Goal: Information Seeking & Learning: Learn about a topic

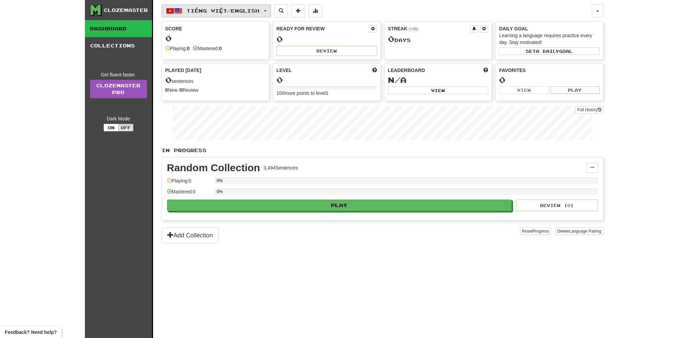
click at [180, 12] on span "button" at bounding box center [178, 11] width 8 height 8
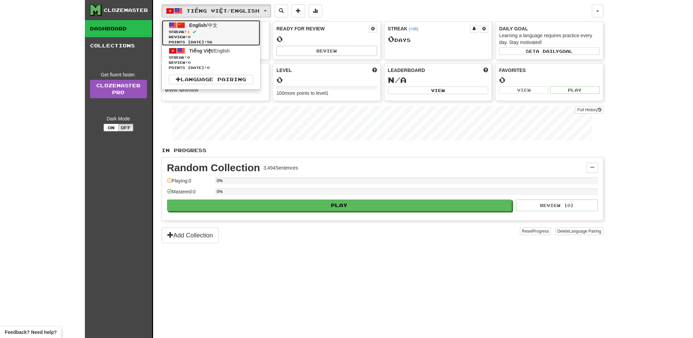
click at [195, 33] on span "Streak: 1" at bounding box center [211, 31] width 85 height 5
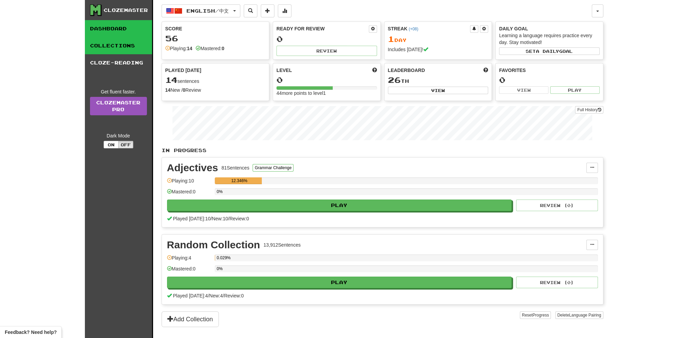
click at [116, 50] on link "Collections" at bounding box center [118, 45] width 67 height 17
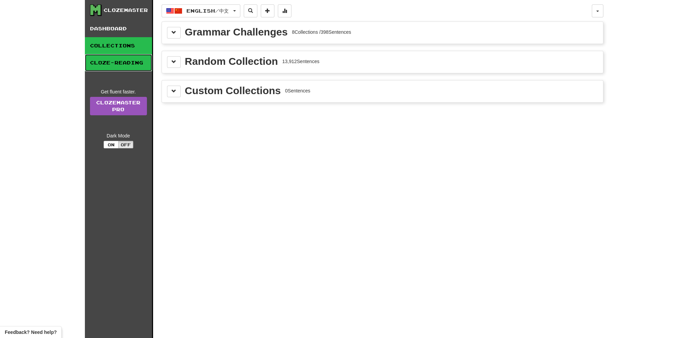
click at [121, 65] on link "Cloze-Reading" at bounding box center [118, 62] width 67 height 17
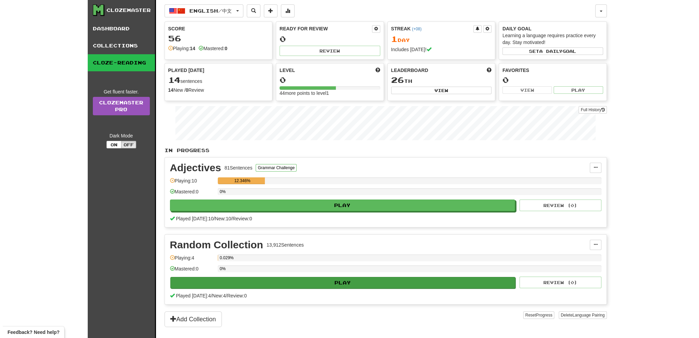
scroll to position [136, 0]
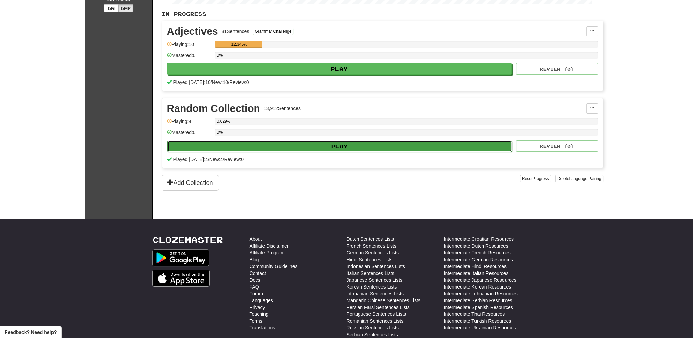
click at [332, 145] on button "Play" at bounding box center [339, 147] width 345 height 12
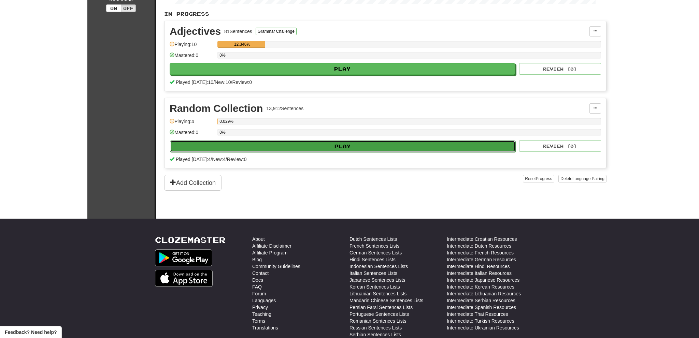
select select "**"
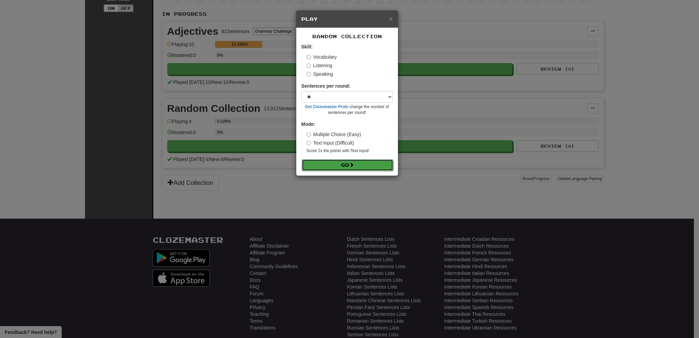
click at [338, 167] on button "Go" at bounding box center [347, 165] width 91 height 12
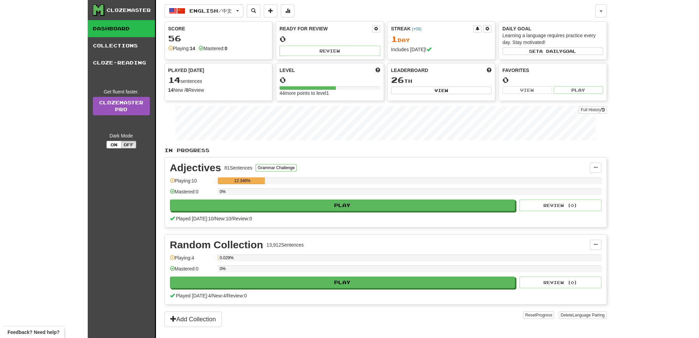
scroll to position [136, 0]
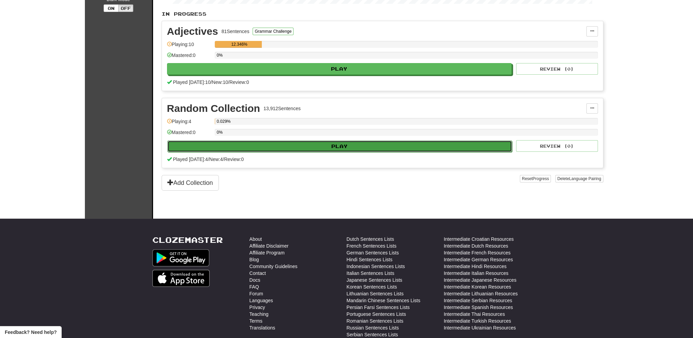
click at [345, 147] on button "Play" at bounding box center [339, 147] width 345 height 12
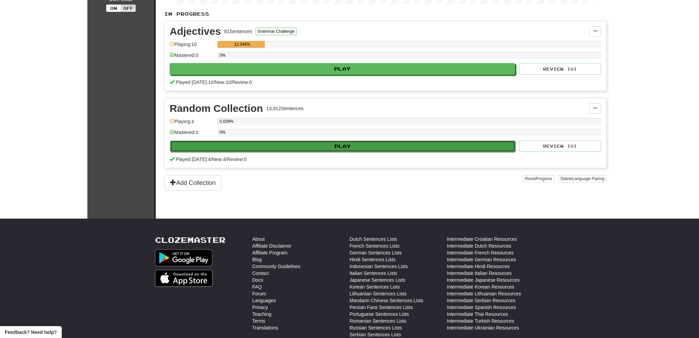
select select "**"
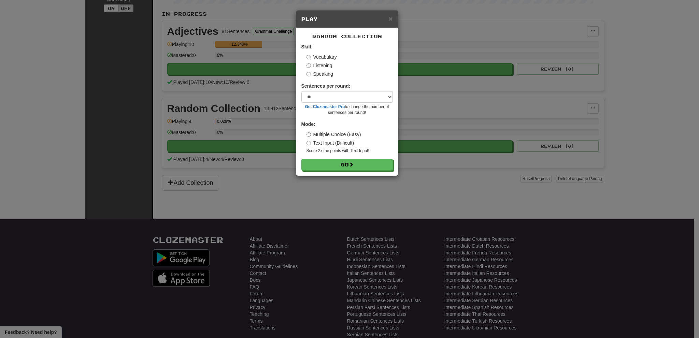
click at [313, 65] on label "Listening" at bounding box center [319, 65] width 26 height 7
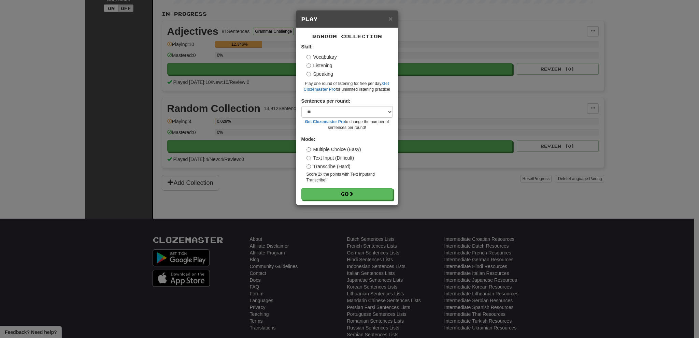
click at [314, 57] on label "Vocabulary" at bounding box center [321, 57] width 30 height 7
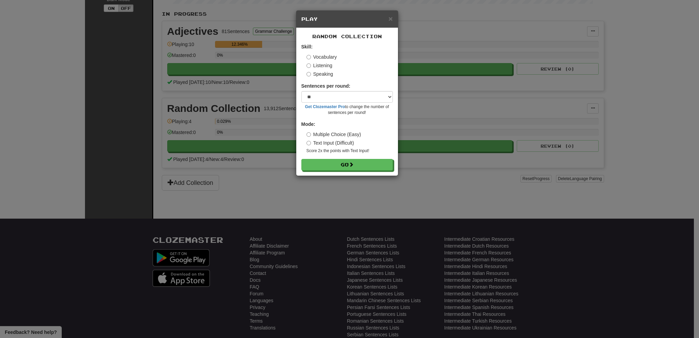
click at [315, 65] on label "Listening" at bounding box center [319, 65] width 26 height 7
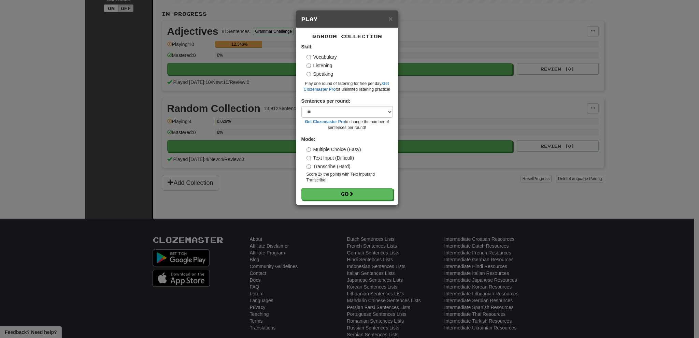
click at [317, 74] on label "Speaking" at bounding box center [319, 74] width 27 height 7
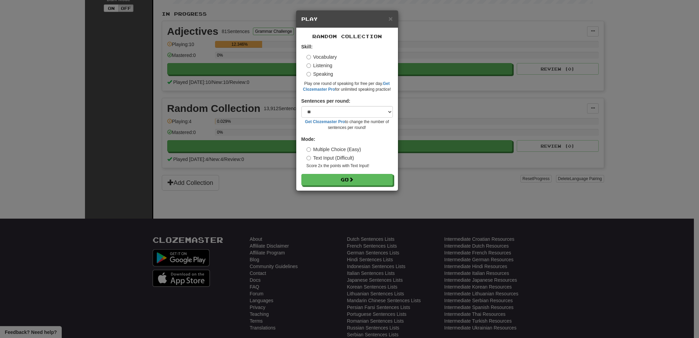
click at [317, 63] on label "Listening" at bounding box center [319, 65] width 26 height 7
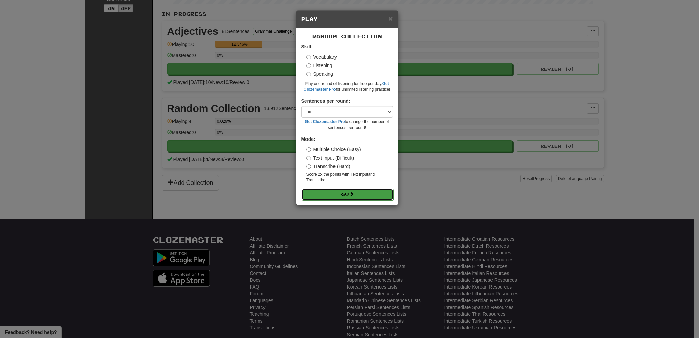
click at [344, 195] on button "Go" at bounding box center [347, 195] width 91 height 12
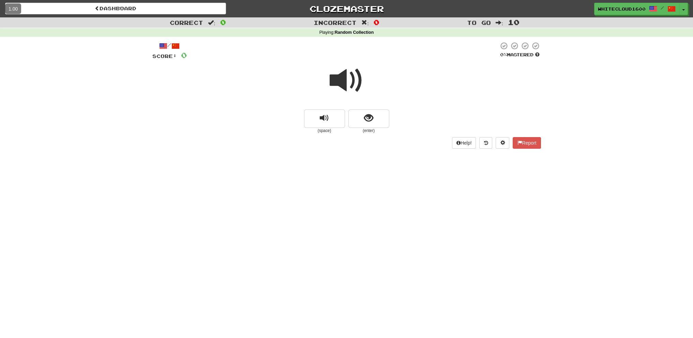
click at [349, 73] on span at bounding box center [347, 80] width 34 height 34
click at [331, 115] on button "replay audio" at bounding box center [324, 118] width 41 height 18
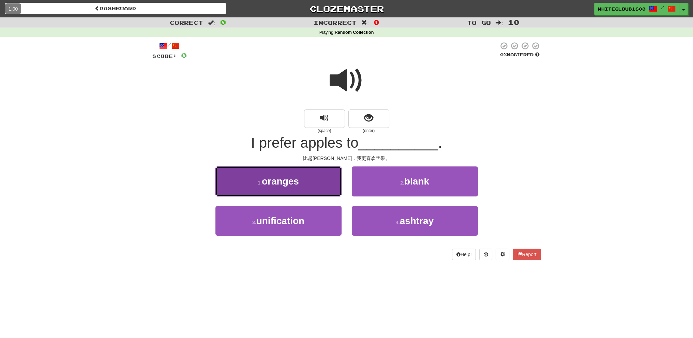
click at [296, 187] on button "1 . oranges" at bounding box center [279, 181] width 126 height 30
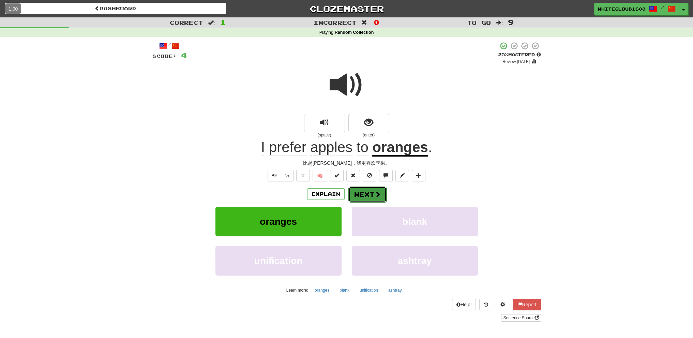
click at [368, 194] on button "Next" at bounding box center [368, 195] width 38 height 16
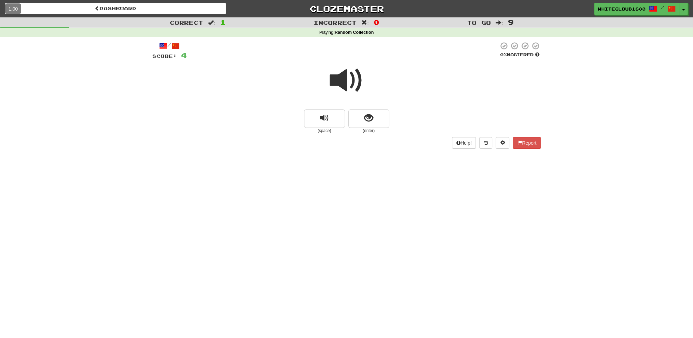
click at [353, 82] on span at bounding box center [347, 80] width 34 height 34
click at [371, 117] on span "show sentence" at bounding box center [368, 118] width 9 height 9
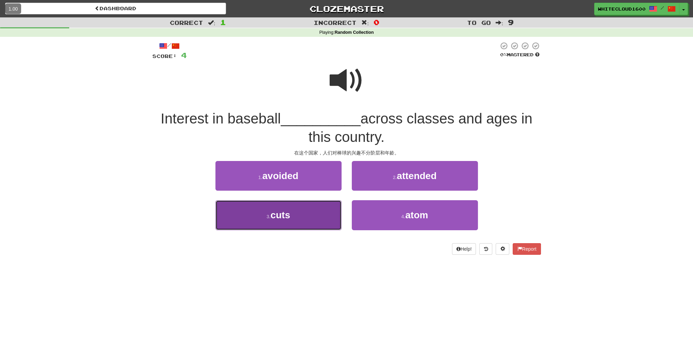
click at [277, 219] on span "cuts" at bounding box center [281, 215] width 20 height 11
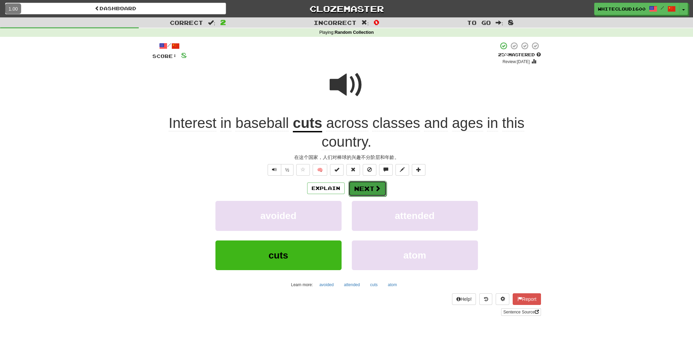
click at [357, 187] on button "Next" at bounding box center [368, 189] width 38 height 16
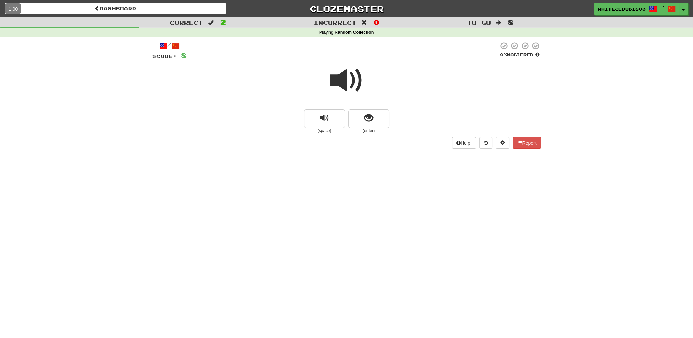
click at [348, 86] on span at bounding box center [347, 80] width 34 height 34
click at [371, 126] on button "show sentence" at bounding box center [369, 118] width 41 height 18
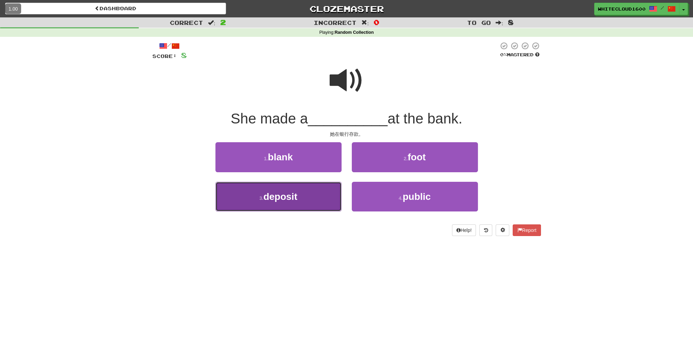
click at [307, 196] on button "3 . deposit" at bounding box center [279, 197] width 126 height 30
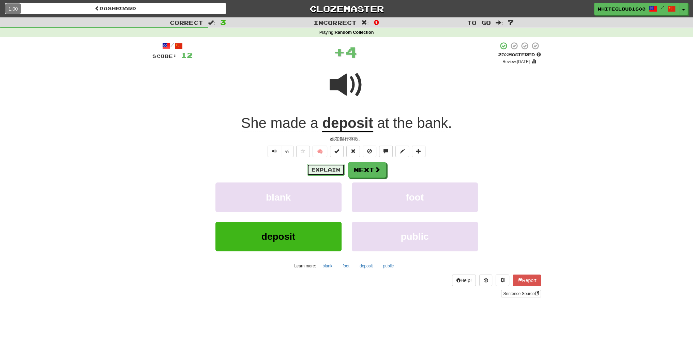
click at [336, 170] on button "Explain" at bounding box center [326, 170] width 38 height 12
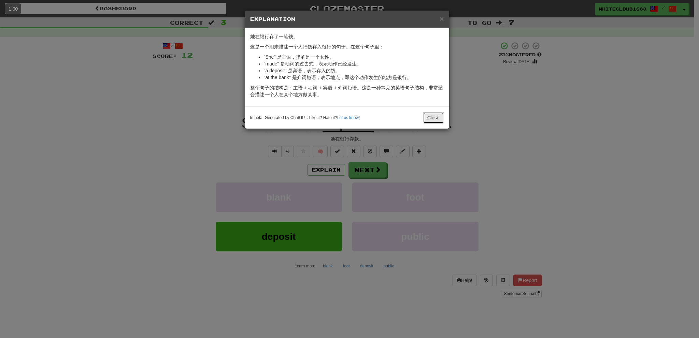
click at [434, 116] on button "Close" at bounding box center [433, 118] width 21 height 12
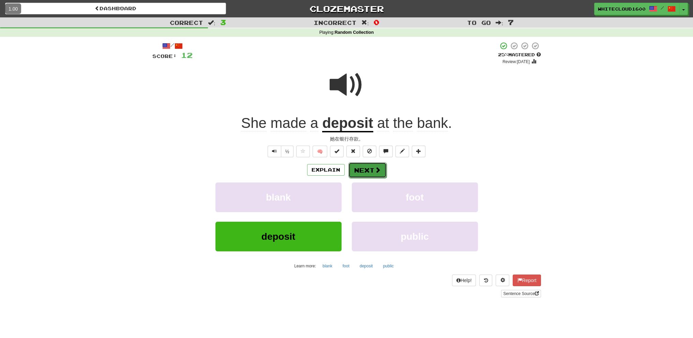
click at [366, 173] on button "Next" at bounding box center [368, 170] width 38 height 16
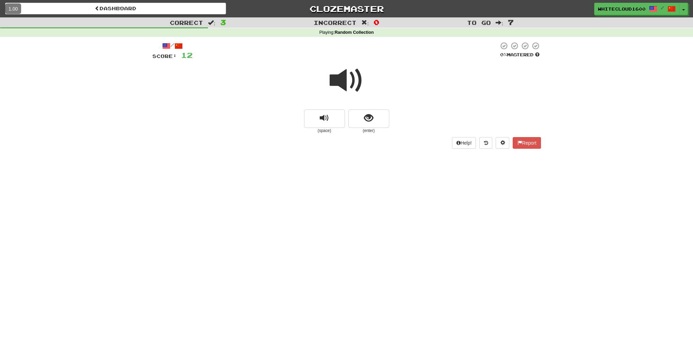
click at [353, 80] on span at bounding box center [347, 80] width 34 height 34
click at [372, 120] on span "show sentence" at bounding box center [368, 118] width 9 height 9
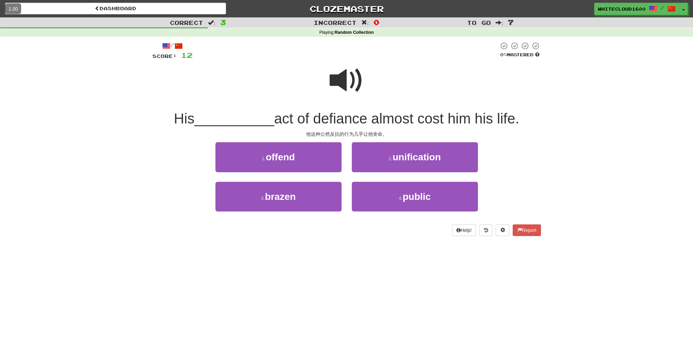
click at [346, 80] on span at bounding box center [347, 80] width 34 height 34
click at [348, 82] on span at bounding box center [347, 80] width 34 height 34
click at [344, 122] on span "act of defiance almost cost him his life." at bounding box center [396, 119] width 245 height 16
copy span "defiance"
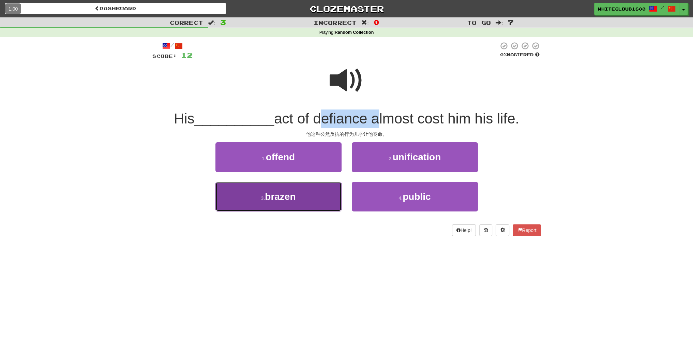
click at [293, 197] on span "brazen" at bounding box center [280, 196] width 31 height 11
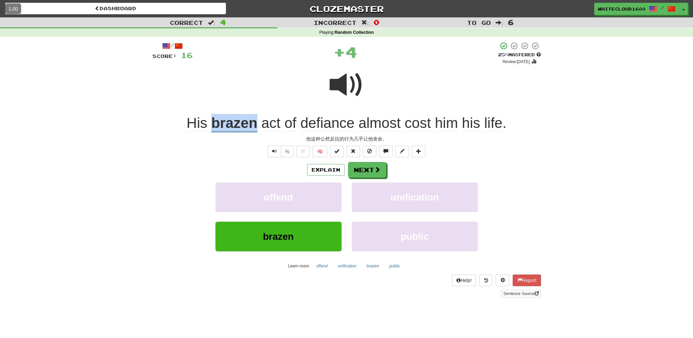
drag, startPoint x: 210, startPoint y: 119, endPoint x: 256, endPoint y: 122, distance: 45.8
click at [256, 122] on div "His brazen act of defiance almost cost him his life ." at bounding box center [346, 123] width 389 height 19
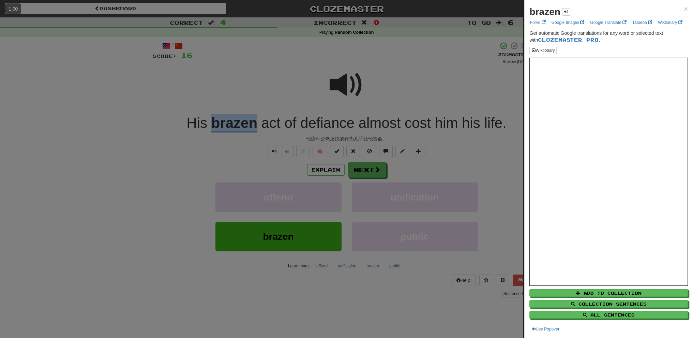
copy u "brazen"
click at [177, 163] on div at bounding box center [346, 169] width 693 height 338
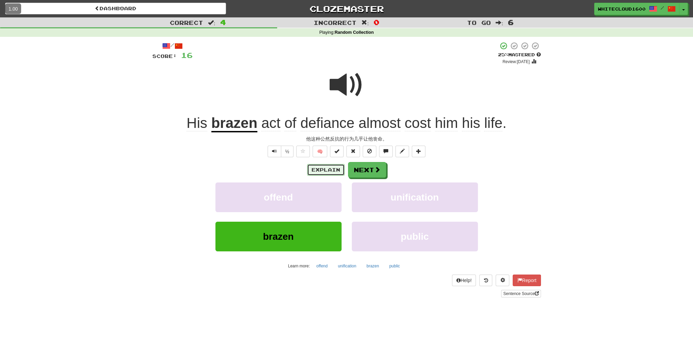
click at [324, 172] on button "Explain" at bounding box center [326, 170] width 38 height 12
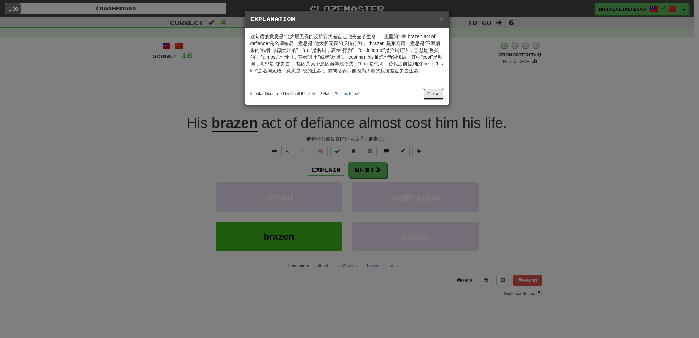
click at [431, 93] on button "Close" at bounding box center [433, 94] width 21 height 12
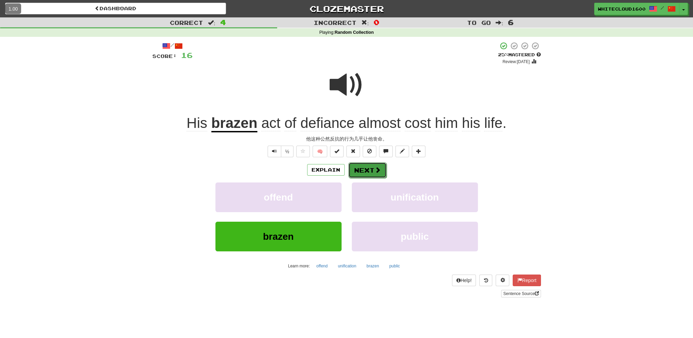
click at [361, 176] on button "Next" at bounding box center [368, 170] width 38 height 16
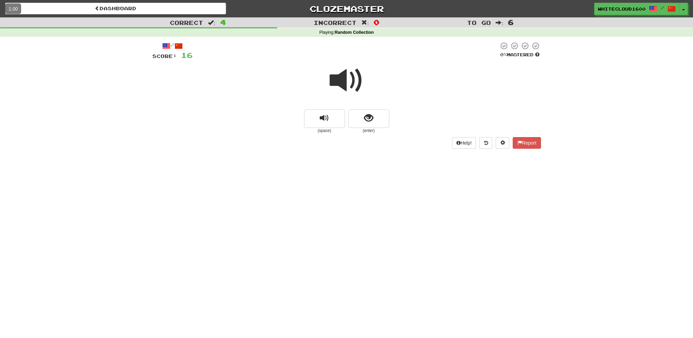
click at [351, 86] on span at bounding box center [347, 80] width 34 height 34
click at [374, 125] on button "show sentence" at bounding box center [369, 118] width 41 height 18
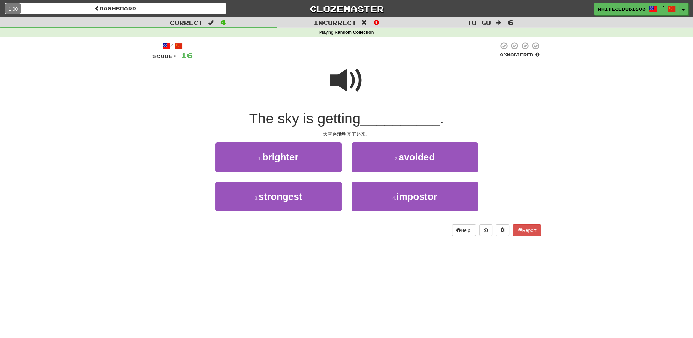
click at [346, 82] on span at bounding box center [347, 80] width 34 height 34
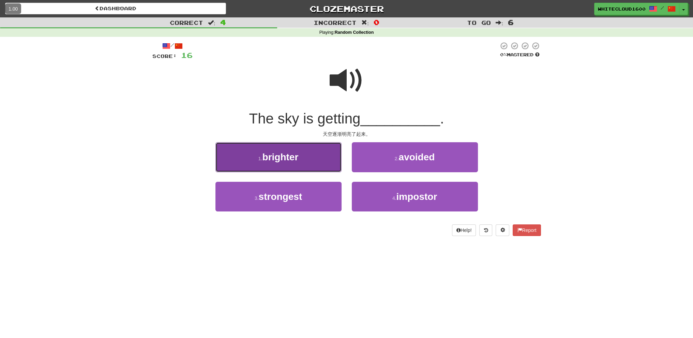
click at [304, 159] on button "1 . brighter" at bounding box center [279, 157] width 126 height 30
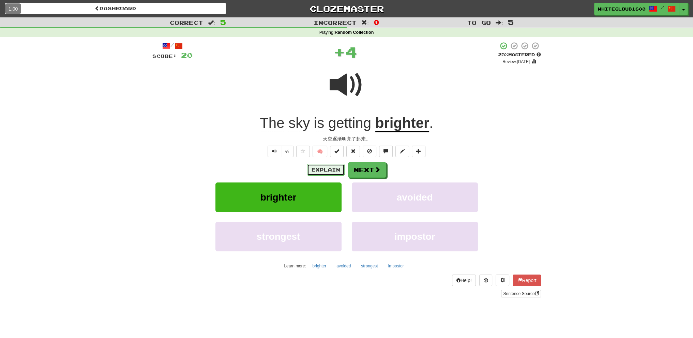
click at [325, 168] on button "Explain" at bounding box center [326, 170] width 38 height 12
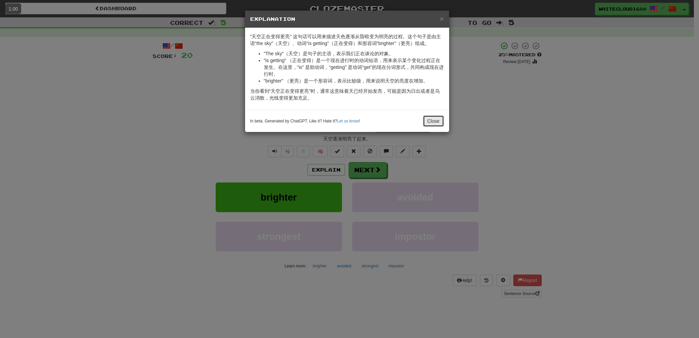
click at [433, 118] on button "Close" at bounding box center [433, 121] width 21 height 12
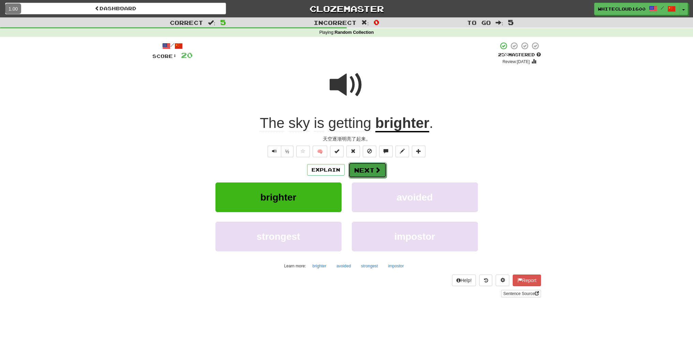
click at [367, 170] on button "Next" at bounding box center [368, 170] width 38 height 16
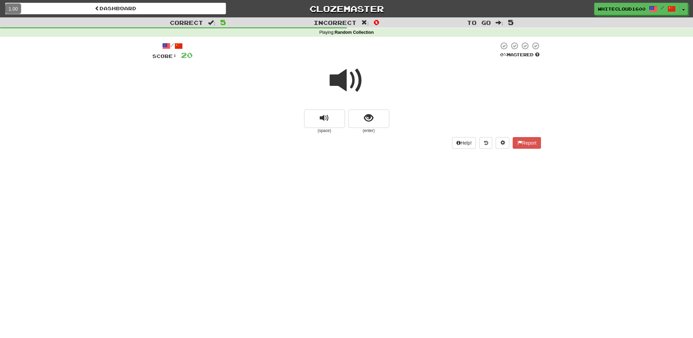
click at [349, 81] on span at bounding box center [347, 80] width 34 height 34
click at [371, 120] on span "show sentence" at bounding box center [368, 118] width 9 height 9
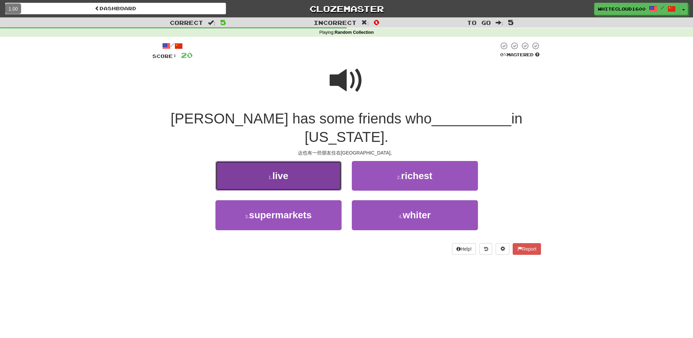
click at [297, 161] on button "1 . live" at bounding box center [279, 176] width 126 height 30
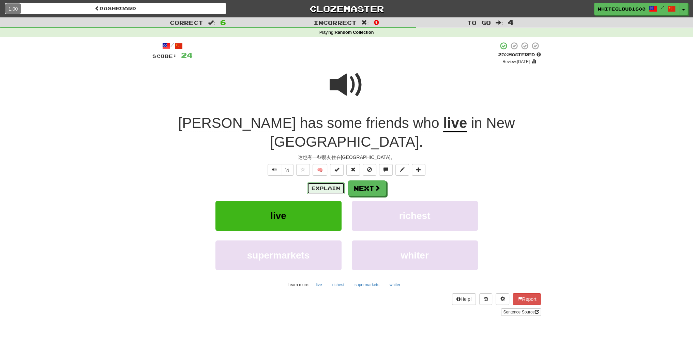
click at [322, 182] on button "Explain" at bounding box center [326, 188] width 38 height 12
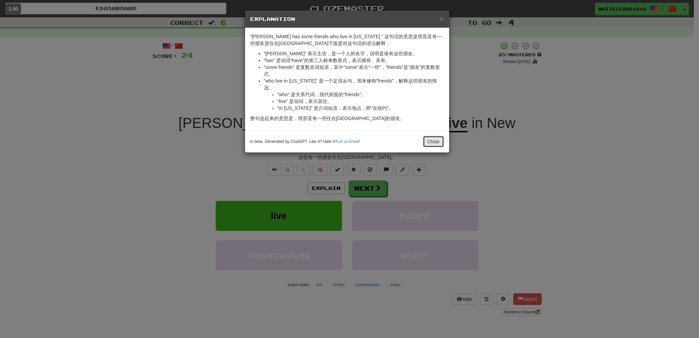
click at [430, 136] on button "Close" at bounding box center [433, 142] width 21 height 12
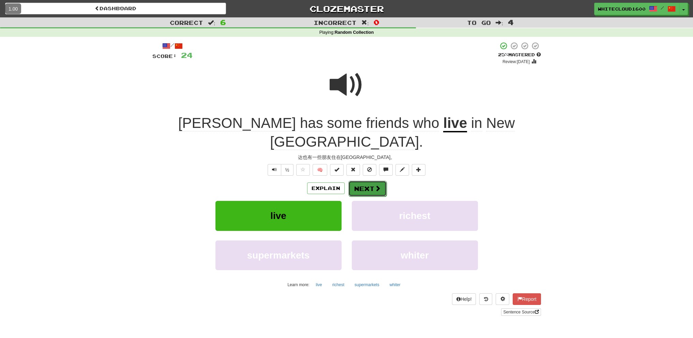
click at [367, 181] on button "Next" at bounding box center [368, 189] width 38 height 16
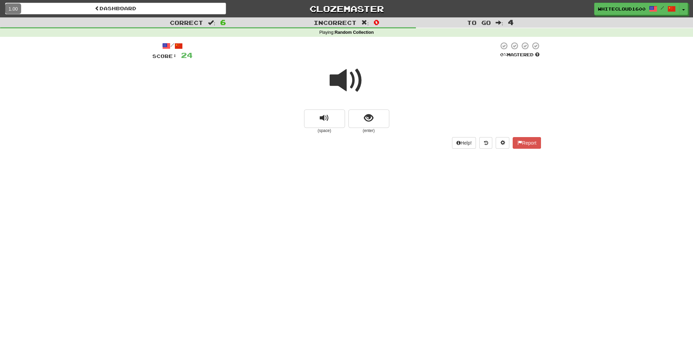
click at [356, 83] on span at bounding box center [347, 80] width 34 height 34
click at [368, 120] on span "show sentence" at bounding box center [368, 118] width 9 height 9
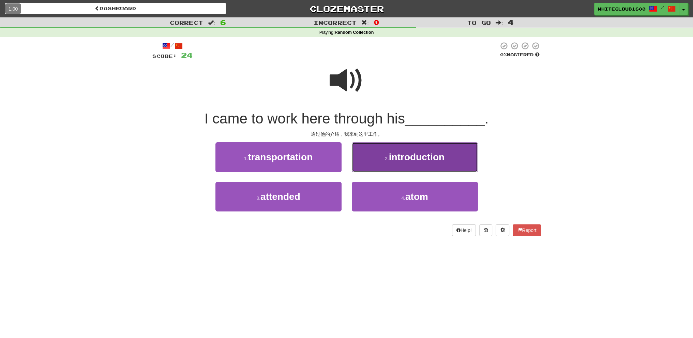
click at [398, 157] on span "introduction" at bounding box center [417, 157] width 56 height 11
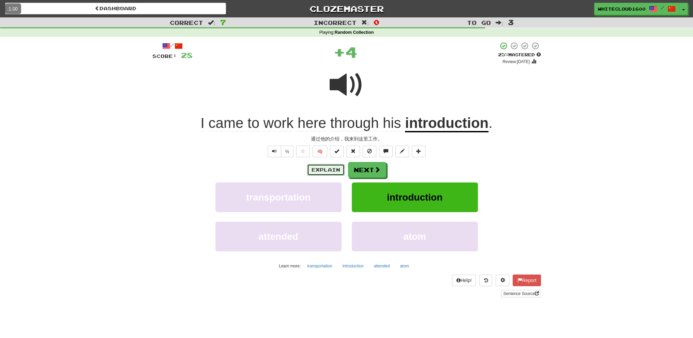
click at [335, 170] on button "Explain" at bounding box center [326, 170] width 38 height 12
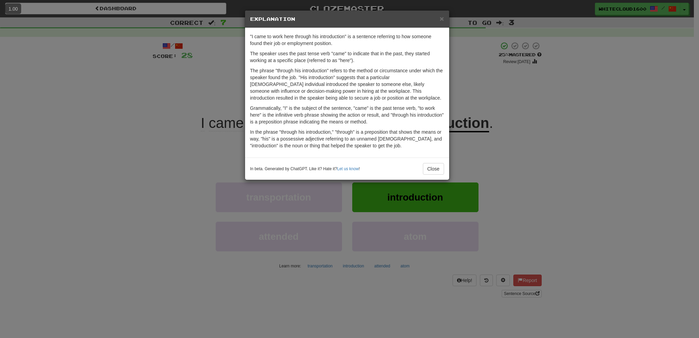
click at [520, 155] on div "× Explanation "I came to work here through his introduction" is a sentence refe…" at bounding box center [349, 169] width 699 height 338
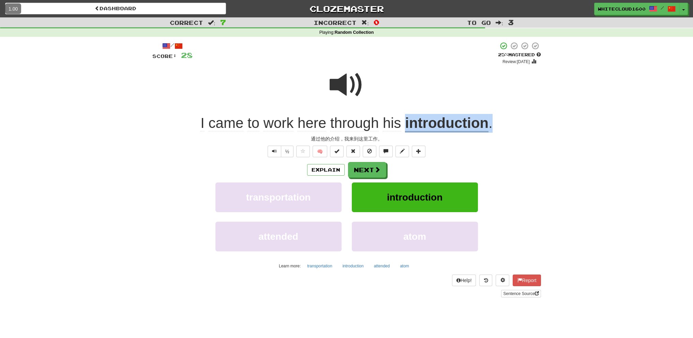
drag, startPoint x: 502, startPoint y: 123, endPoint x: 405, endPoint y: 133, distance: 97.3
click at [405, 133] on div "/ Score: 28 + 4 25 % Mastered Review: 2025-08-20 I came to work here through hi…" at bounding box center [346, 169] width 389 height 255
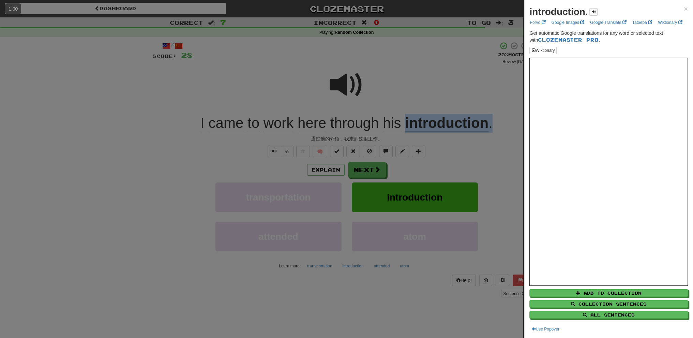
copy div "introduction ."
click at [198, 172] on div at bounding box center [346, 169] width 693 height 338
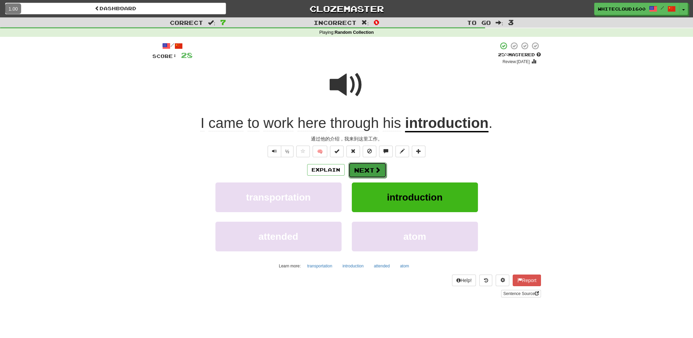
click at [372, 175] on button "Next" at bounding box center [368, 170] width 38 height 16
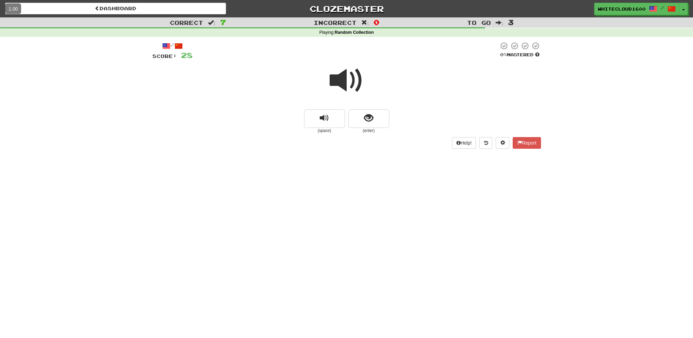
click at [349, 81] on span at bounding box center [347, 80] width 34 height 34
click at [373, 121] on span "show sentence" at bounding box center [368, 118] width 9 height 9
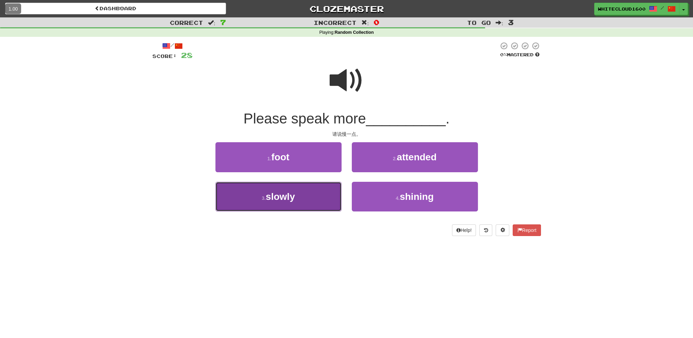
click at [308, 208] on button "3 . slowly" at bounding box center [279, 197] width 126 height 30
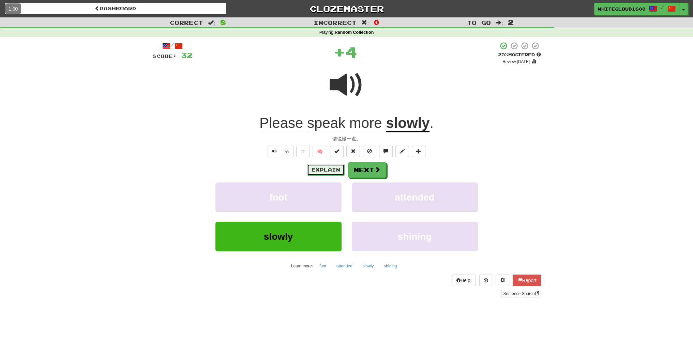
click at [332, 166] on button "Explain" at bounding box center [326, 170] width 38 height 12
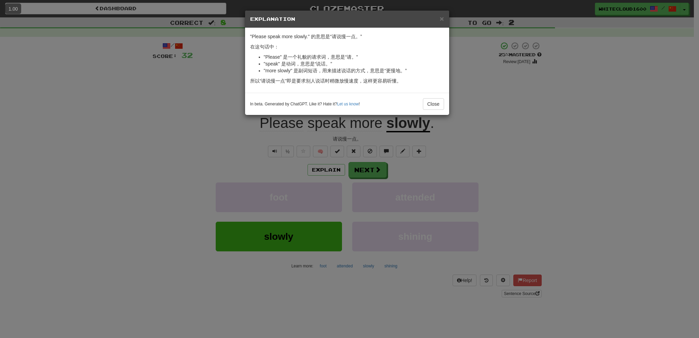
click at [482, 159] on div "× Explanation "Please speak more slowly." 的意思是“请说慢一点。” 在这句话中： "Please" 是一个礼貌的请求…" at bounding box center [349, 169] width 699 height 338
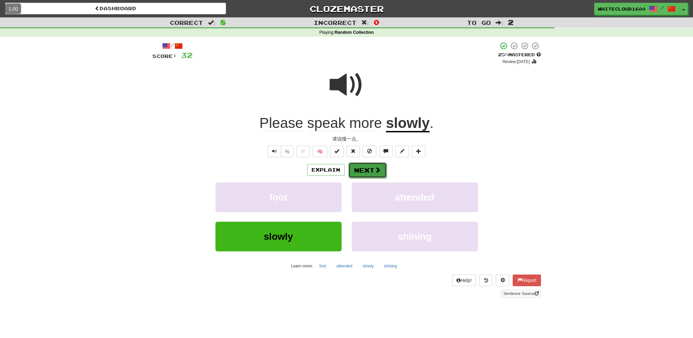
click at [380, 169] on span at bounding box center [378, 170] width 6 height 6
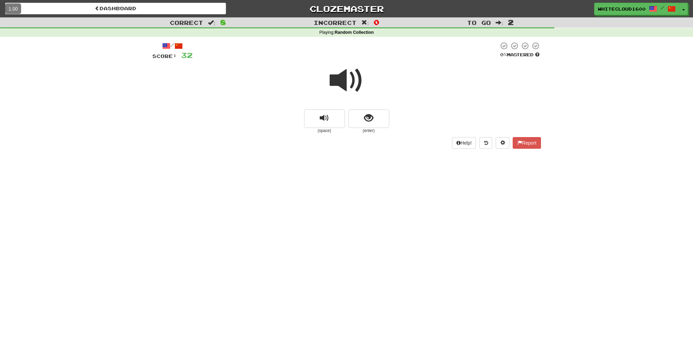
click at [351, 87] on span at bounding box center [347, 80] width 34 height 34
click at [365, 116] on span "show sentence" at bounding box center [368, 118] width 9 height 9
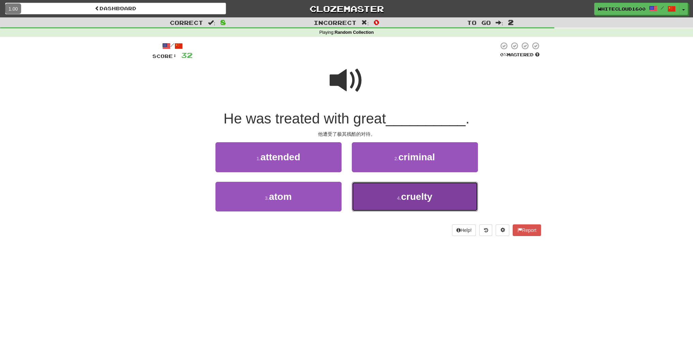
click at [411, 195] on span "cruelty" at bounding box center [416, 196] width 31 height 11
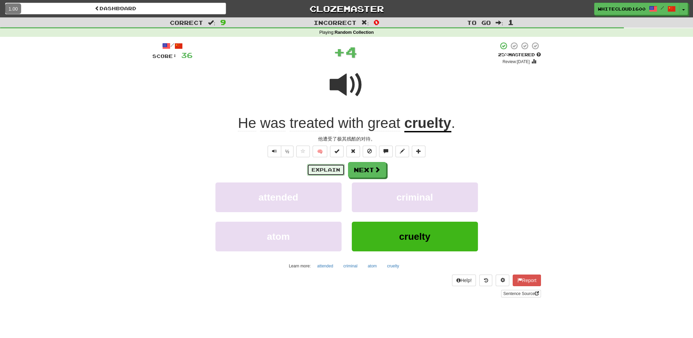
click at [333, 170] on button "Explain" at bounding box center [326, 170] width 38 height 12
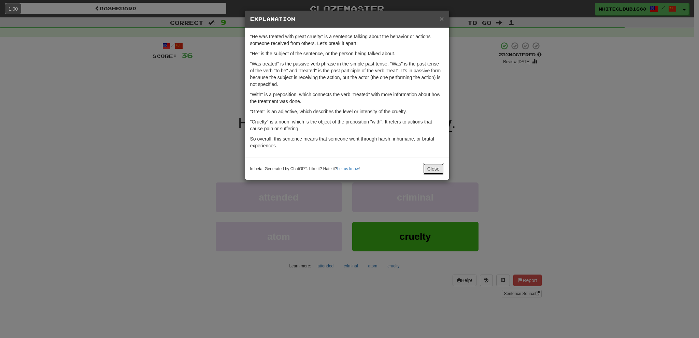
click at [435, 169] on button "Close" at bounding box center [433, 169] width 21 height 12
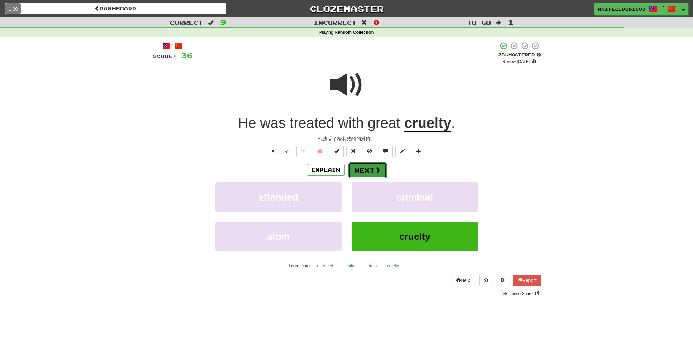
click at [366, 165] on button "Next" at bounding box center [368, 170] width 38 height 16
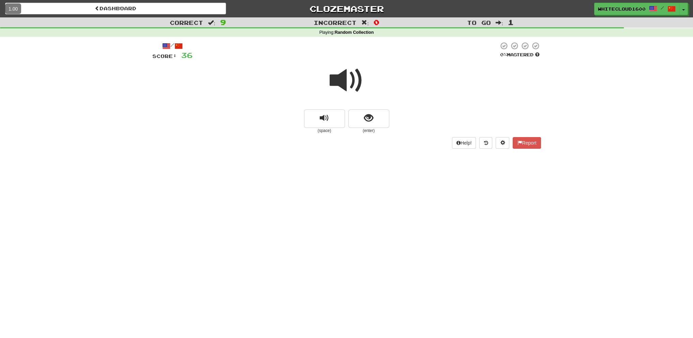
click at [347, 91] on span at bounding box center [347, 80] width 34 height 34
click at [367, 128] on button "show sentence" at bounding box center [369, 118] width 41 height 18
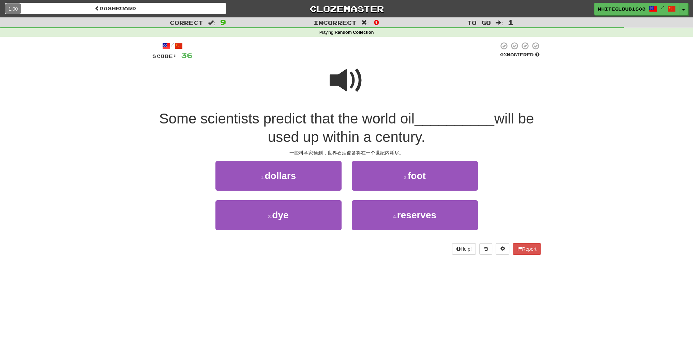
click at [349, 80] on span at bounding box center [347, 80] width 34 height 34
click at [351, 82] on span at bounding box center [347, 80] width 34 height 34
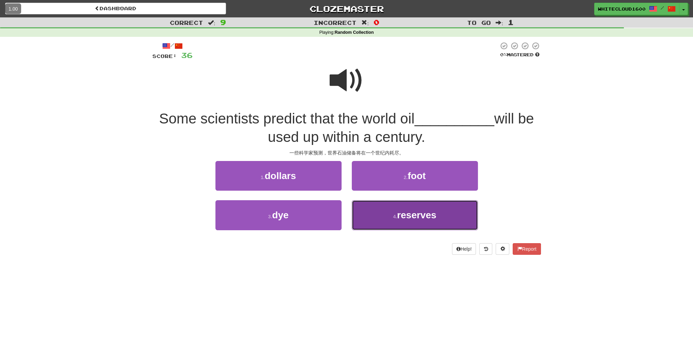
click at [404, 217] on span "reserves" at bounding box center [416, 215] width 39 height 11
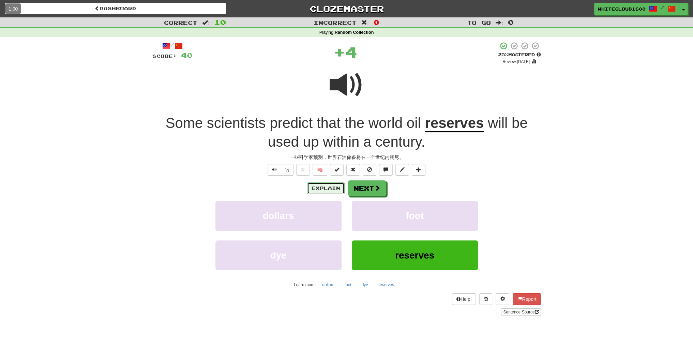
click at [331, 191] on button "Explain" at bounding box center [326, 188] width 38 height 12
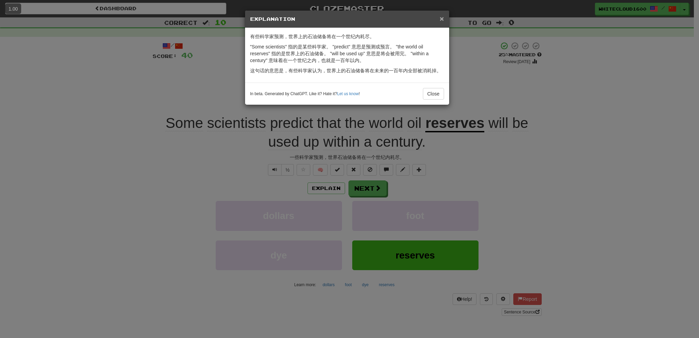
click at [442, 18] on span "×" at bounding box center [441, 19] width 4 height 8
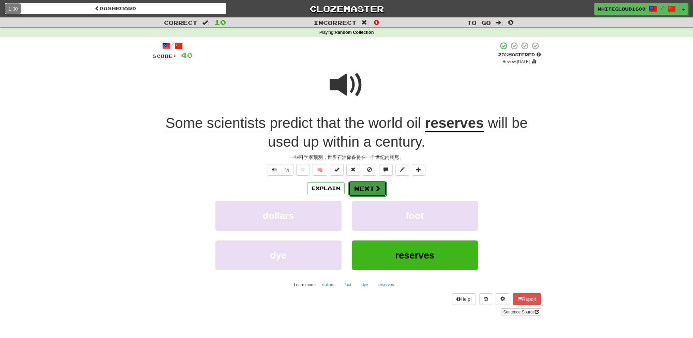
click at [375, 189] on span at bounding box center [378, 188] width 6 height 6
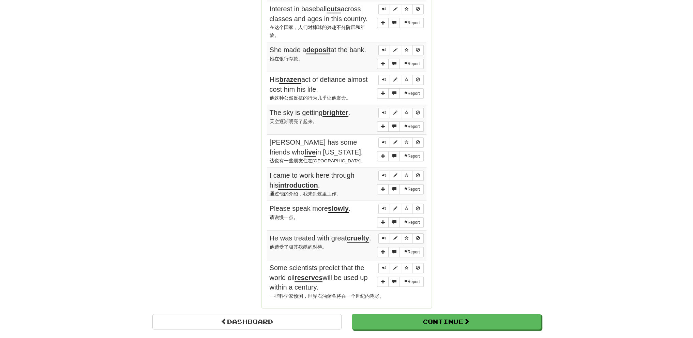
scroll to position [546, 0]
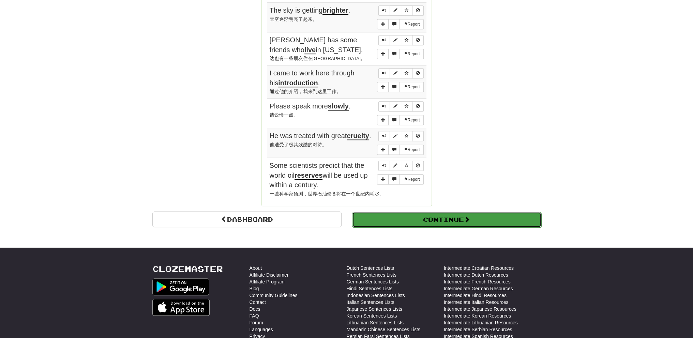
click at [440, 212] on button "Continue" at bounding box center [446, 220] width 189 height 16
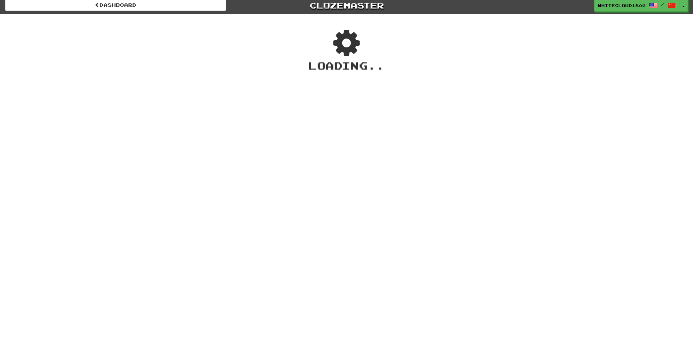
scroll to position [0, 0]
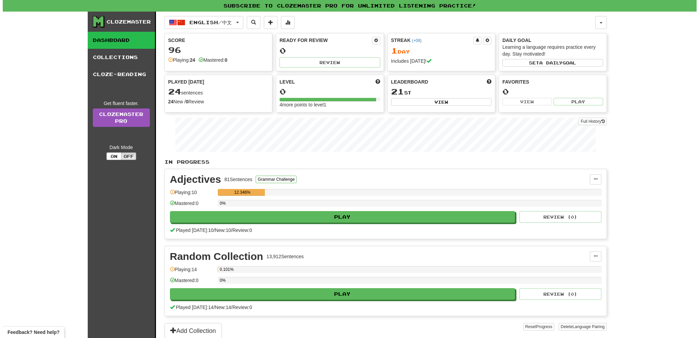
scroll to position [171, 0]
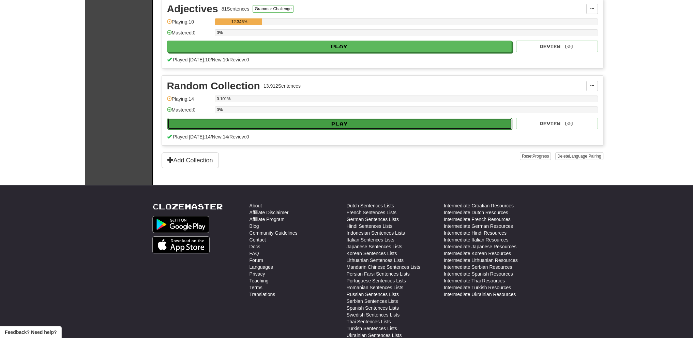
click at [344, 122] on button "Play" at bounding box center [339, 124] width 345 height 12
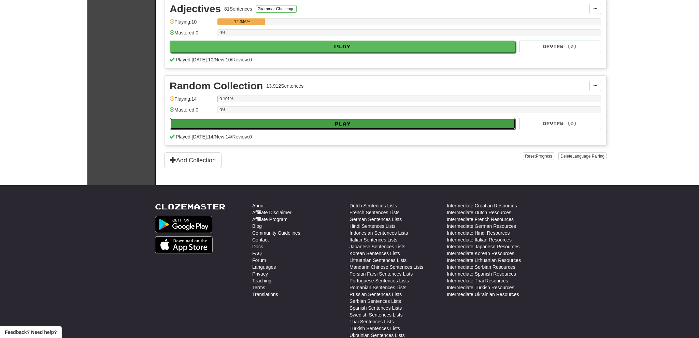
select select "**"
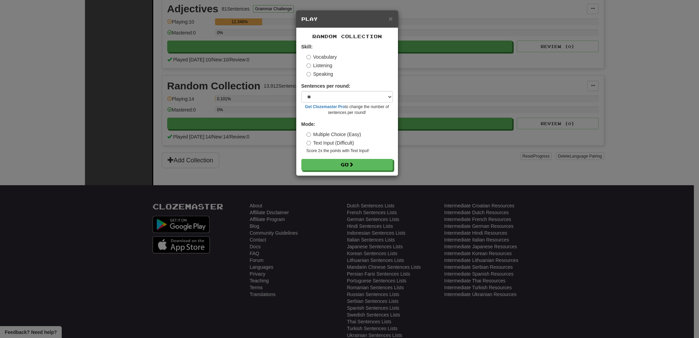
click at [319, 64] on label "Listening" at bounding box center [319, 65] width 26 height 7
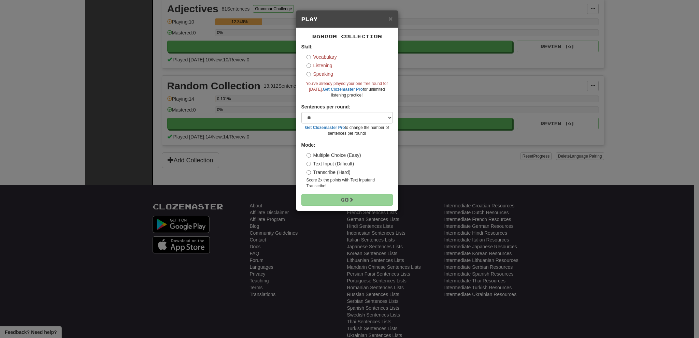
click at [311, 74] on label "Speaking" at bounding box center [319, 74] width 27 height 7
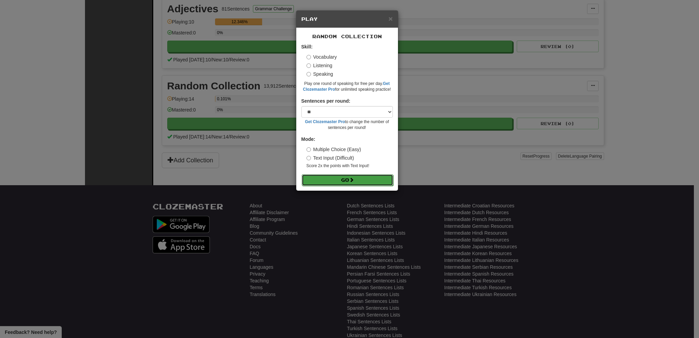
click at [340, 185] on button "Go" at bounding box center [347, 180] width 91 height 12
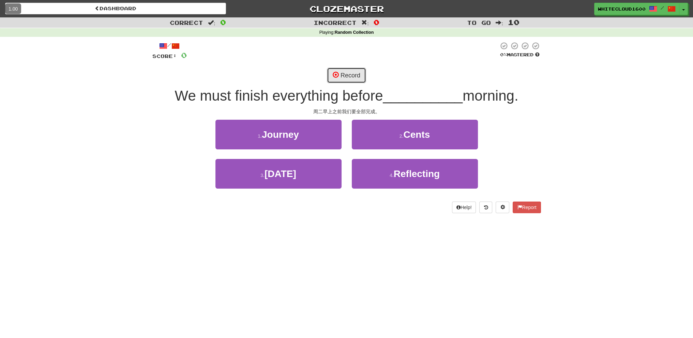
click at [342, 78] on button "Record" at bounding box center [346, 76] width 39 height 16
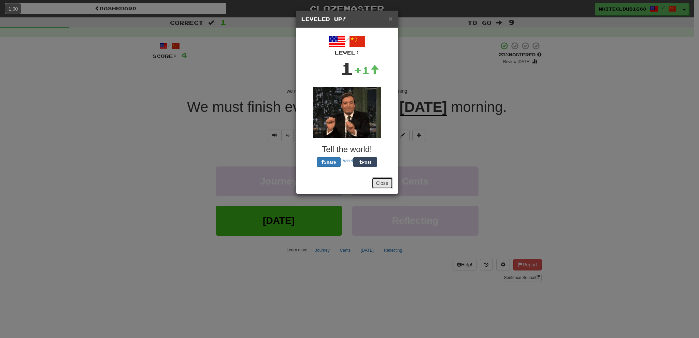
click at [384, 184] on button "Close" at bounding box center [381, 183] width 21 height 12
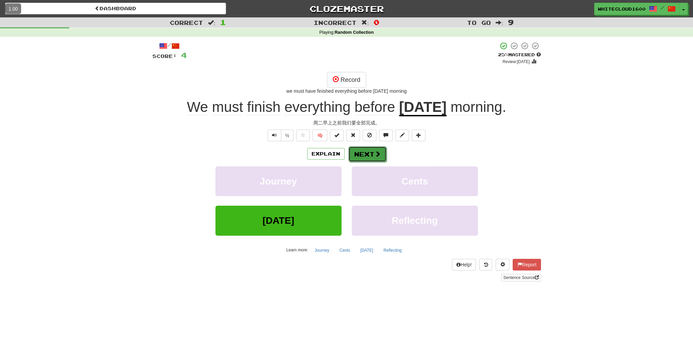
click at [366, 154] on button "Next" at bounding box center [368, 154] width 38 height 16
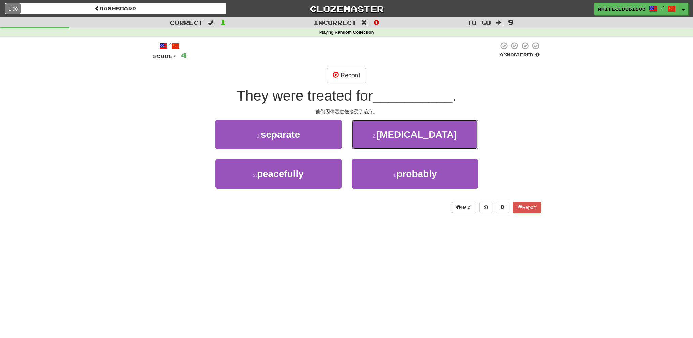
drag, startPoint x: 452, startPoint y: 130, endPoint x: 367, endPoint y: 159, distance: 89.4
click at [362, 140] on button "2 . [MEDICAL_DATA]" at bounding box center [415, 135] width 126 height 30
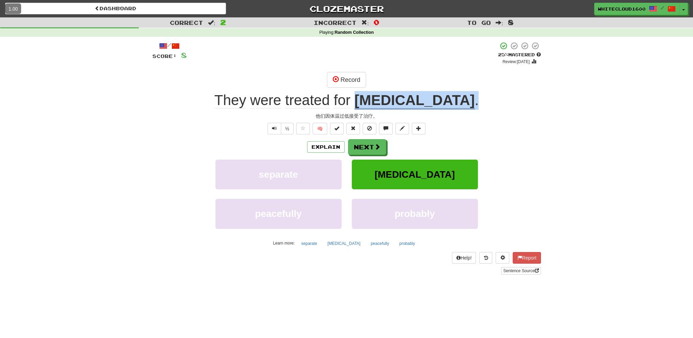
drag, startPoint x: 476, startPoint y: 101, endPoint x: 374, endPoint y: 105, distance: 102.4
click at [374, 105] on div "They were treated for hypothermia ." at bounding box center [346, 100] width 389 height 19
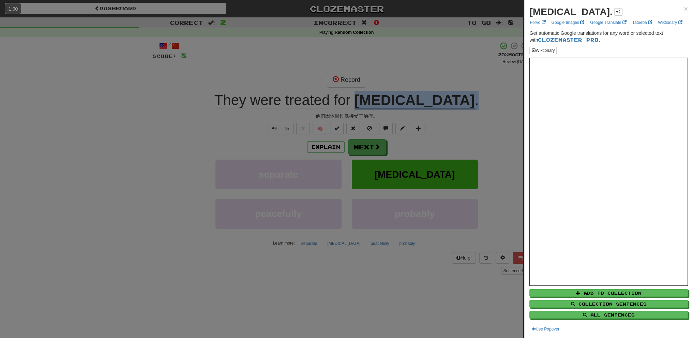
copy div "hypothermia ."
click at [491, 88] on div at bounding box center [346, 169] width 693 height 338
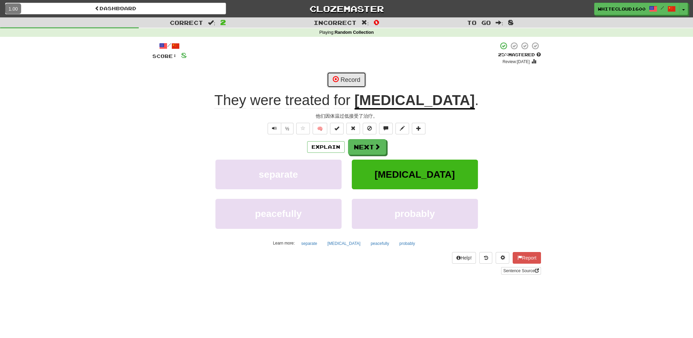
click at [352, 81] on button "Record" at bounding box center [346, 80] width 39 height 16
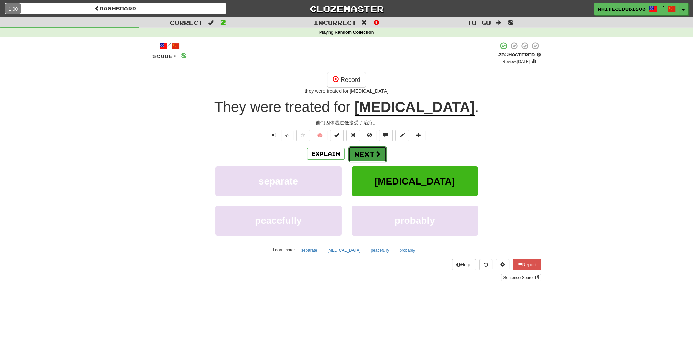
click at [366, 158] on button "Next" at bounding box center [368, 154] width 38 height 16
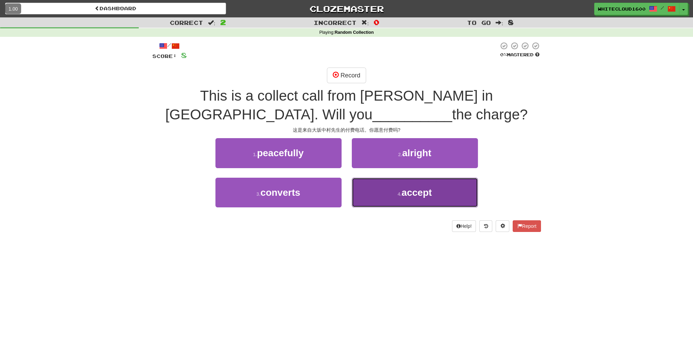
click at [417, 190] on span "accept" at bounding box center [417, 192] width 30 height 11
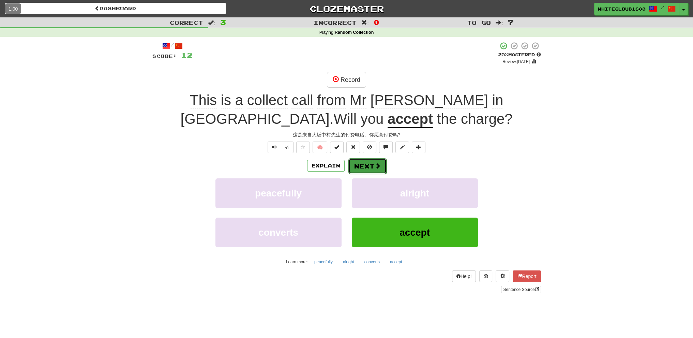
click at [360, 166] on button "Next" at bounding box center [368, 166] width 38 height 16
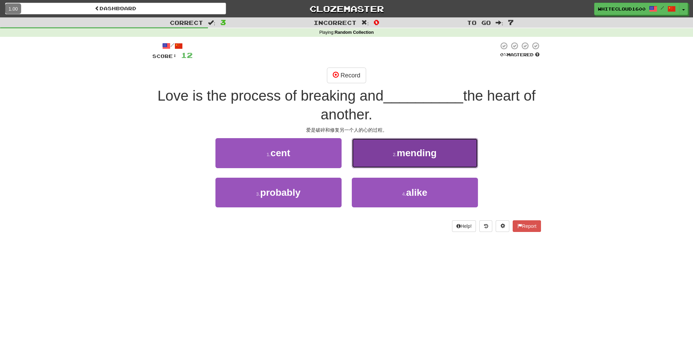
click at [412, 166] on button "2 . mending" at bounding box center [415, 153] width 126 height 30
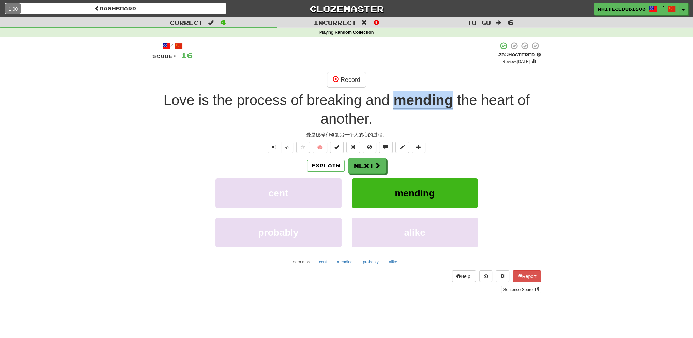
drag, startPoint x: 454, startPoint y: 106, endPoint x: 396, endPoint y: 108, distance: 57.7
click at [396, 108] on div "Love is the process of breaking and mending the heart of another ." at bounding box center [346, 109] width 389 height 37
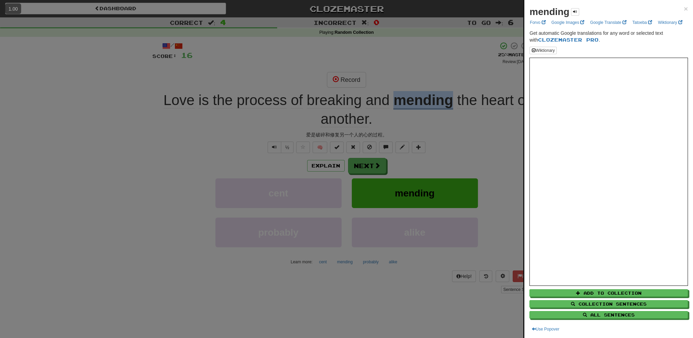
copy u "mending"
click at [383, 124] on div at bounding box center [346, 169] width 693 height 338
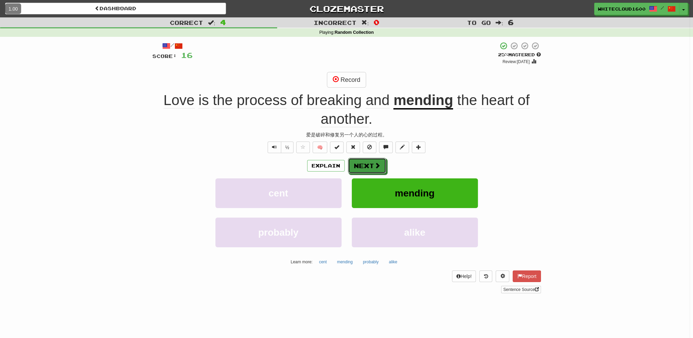
click at [372, 167] on button "Next" at bounding box center [367, 166] width 38 height 16
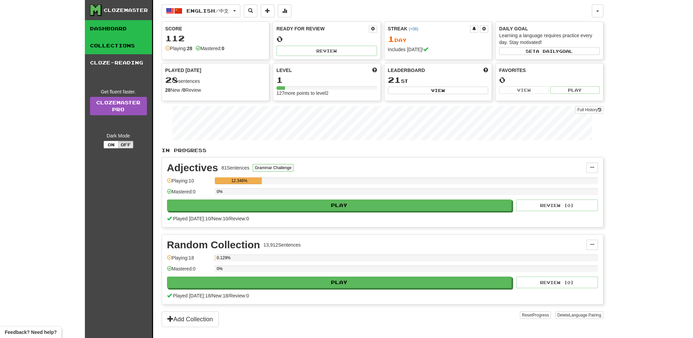
click at [113, 47] on link "Collections" at bounding box center [118, 45] width 67 height 17
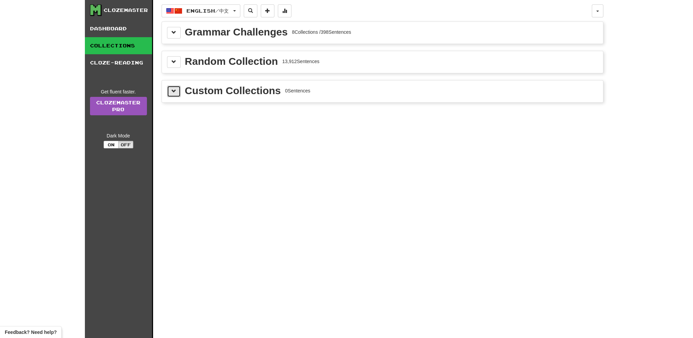
click at [179, 90] on button at bounding box center [174, 92] width 14 height 12
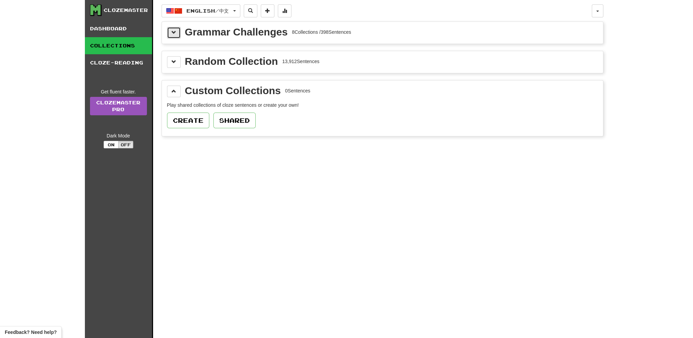
click at [174, 35] on button at bounding box center [174, 33] width 14 height 12
